Goal: Task Accomplishment & Management: Manage account settings

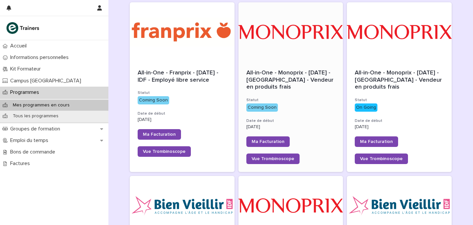
scroll to position [78, 0]
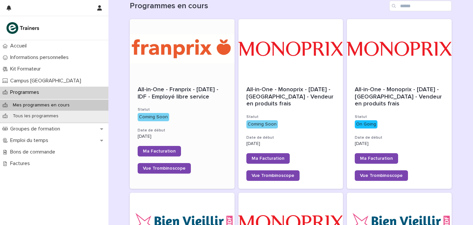
click at [178, 50] on div at bounding box center [182, 48] width 105 height 59
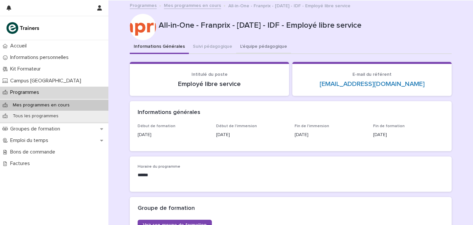
click at [259, 53] on button "L'équipe pédagogique" at bounding box center [263, 47] width 55 height 14
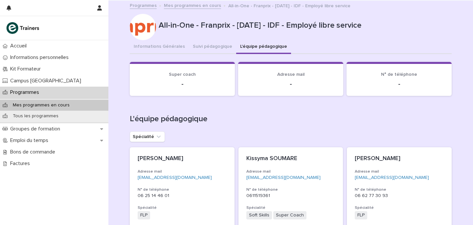
click at [170, 4] on link "Mes programmes en cours" at bounding box center [192, 5] width 57 height 8
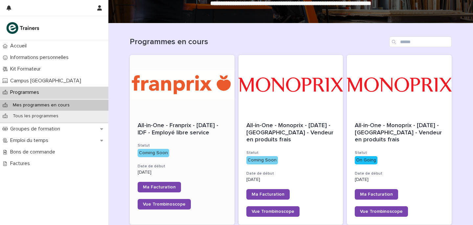
scroll to position [50, 0]
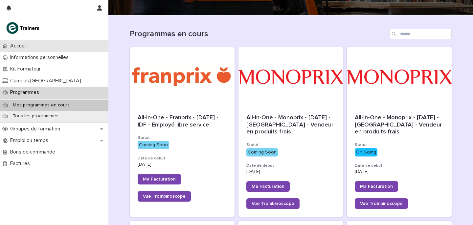
click at [58, 44] on div "Accueil" at bounding box center [54, 46] width 108 height 12
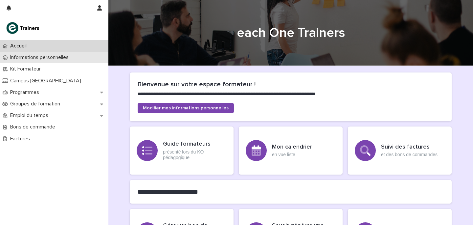
click at [63, 61] on div "Informations personnelles" at bounding box center [54, 58] width 108 height 12
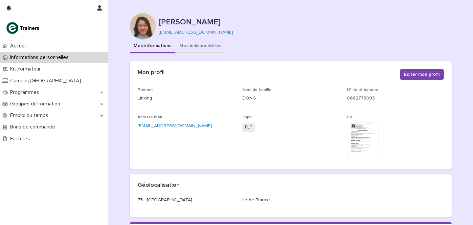
click at [196, 47] on button "Mes indisponibilités" at bounding box center [201, 46] width 50 height 14
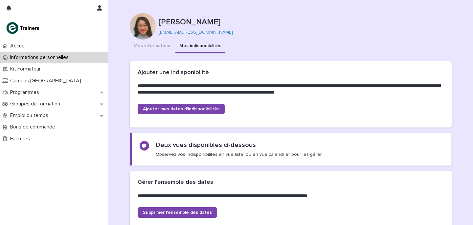
scroll to position [155, 0]
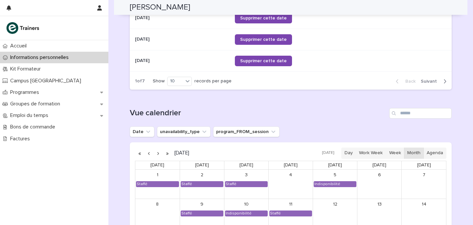
scroll to position [570, 0]
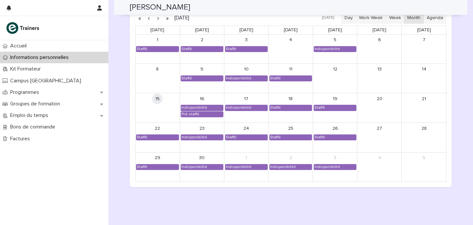
click at [158, 17] on button "button" at bounding box center [158, 18] width 9 height 11
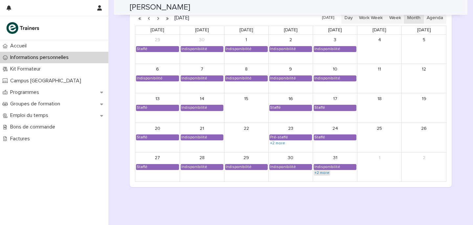
click at [329, 172] on link "+2 more" at bounding box center [322, 172] width 16 height 5
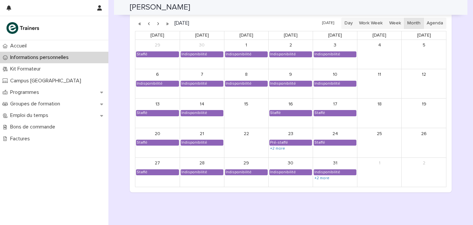
scroll to position [559, 0]
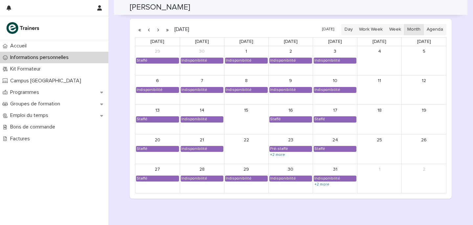
click at [158, 32] on button "button" at bounding box center [158, 29] width 9 height 11
